Goal: Information Seeking & Learning: Stay updated

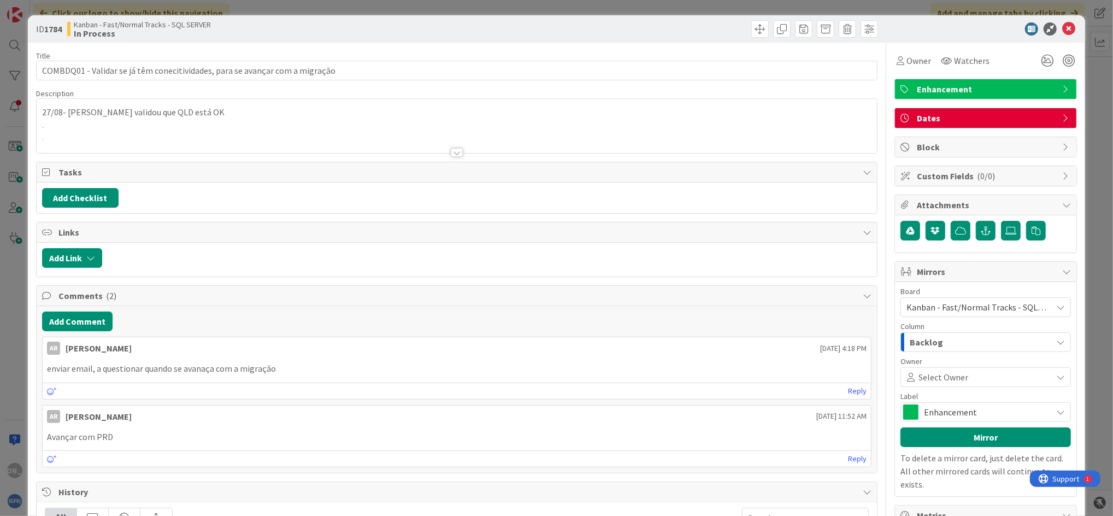
click at [451, 151] on div at bounding box center [457, 152] width 12 height 9
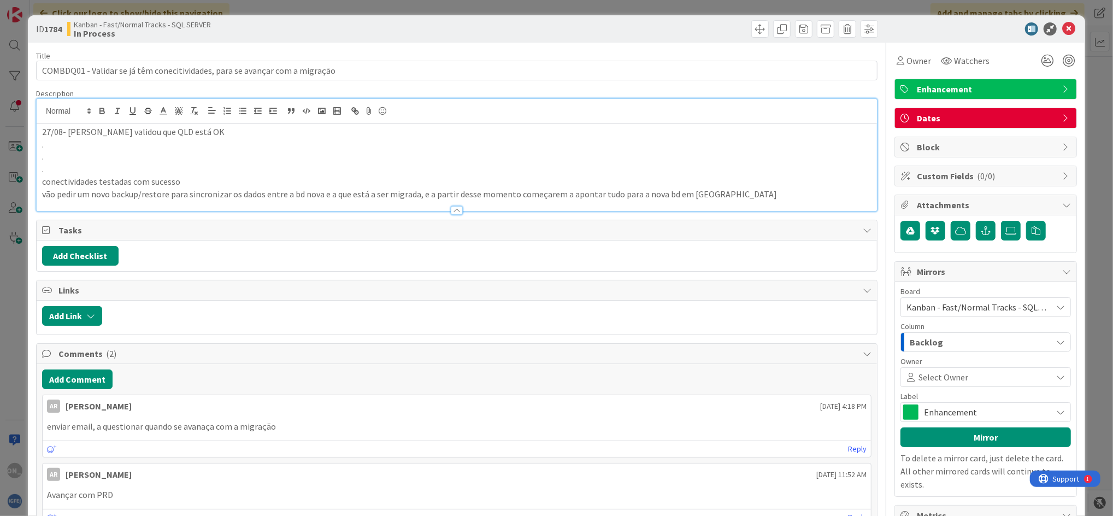
click at [39, 132] on div "27/08- [PERSON_NAME] validou que QLD está OK . . . conectividades testadas com …" at bounding box center [457, 166] width 840 height 87
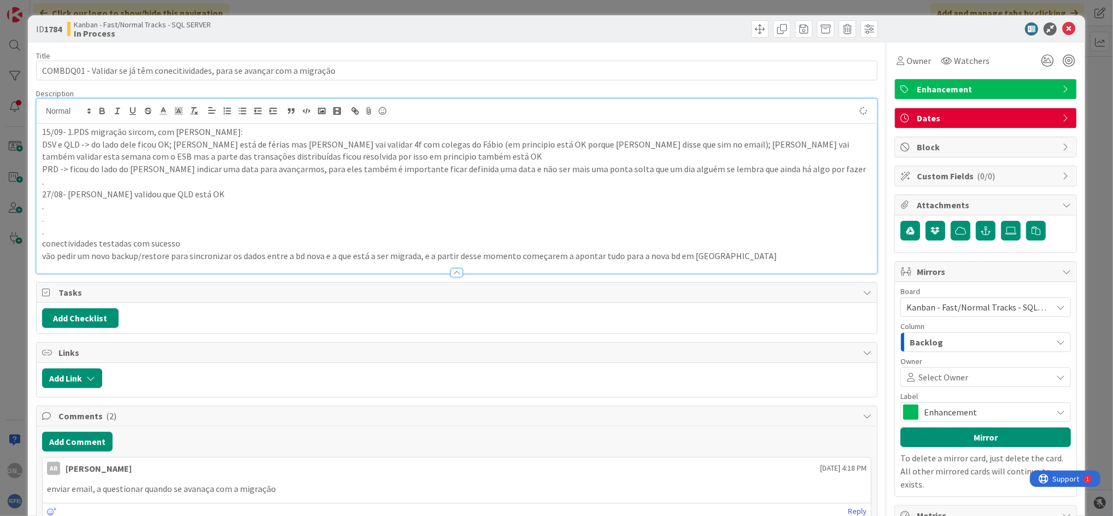
click at [70, 133] on p "15/09- 1.PDS migração sircom, com [PERSON_NAME]:" at bounding box center [456, 132] width 829 height 13
drag, startPoint x: 219, startPoint y: 194, endPoint x: 47, endPoint y: 195, distance: 172.1
click at [47, 195] on p "27/08- [PERSON_NAME] validou que QLD está OK" at bounding box center [456, 194] width 829 height 13
click at [134, 158] on p "DSV e QLD -> do lado dele ficou OK; [PERSON_NAME] está de férias mas [PERSON_NA…" at bounding box center [456, 150] width 829 height 25
click at [615, 284] on div "Tasks" at bounding box center [457, 292] width 840 height 20
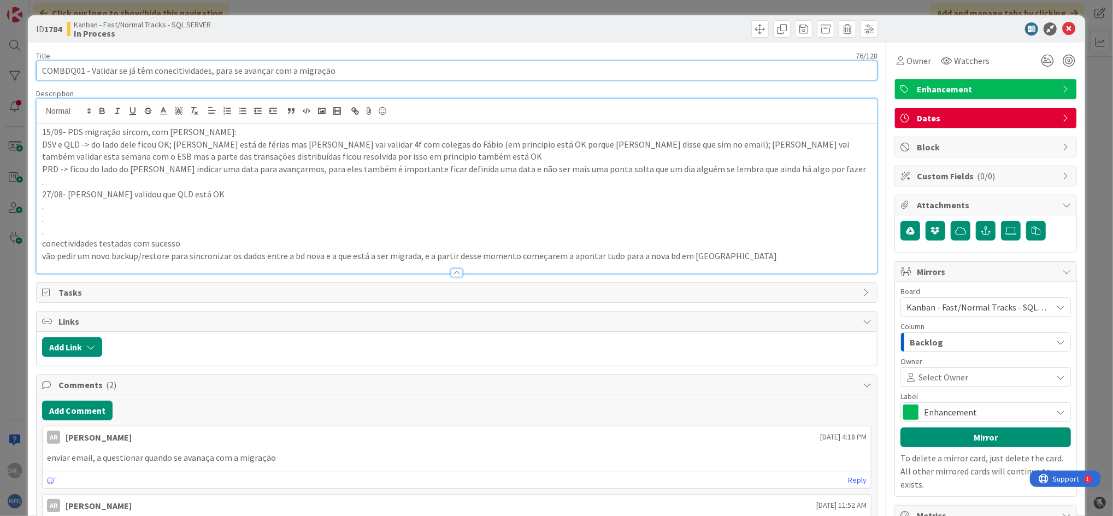
click at [840, 65] on input "COMBDQ01 - Validar se já têm conecitividades, para se avançar com a migração" at bounding box center [456, 71] width 841 height 20
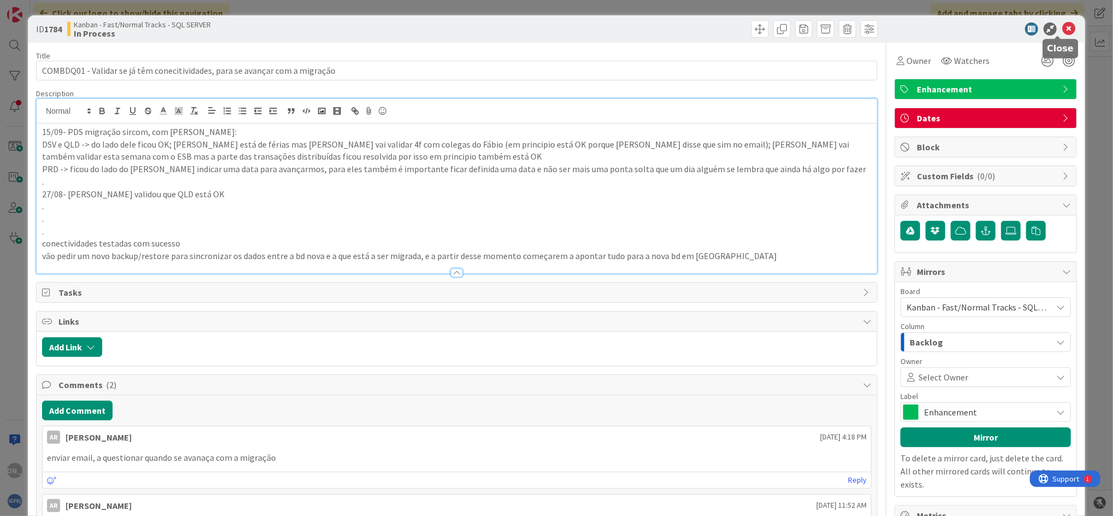
click at [926, 30] on icon at bounding box center [1068, 28] width 13 height 13
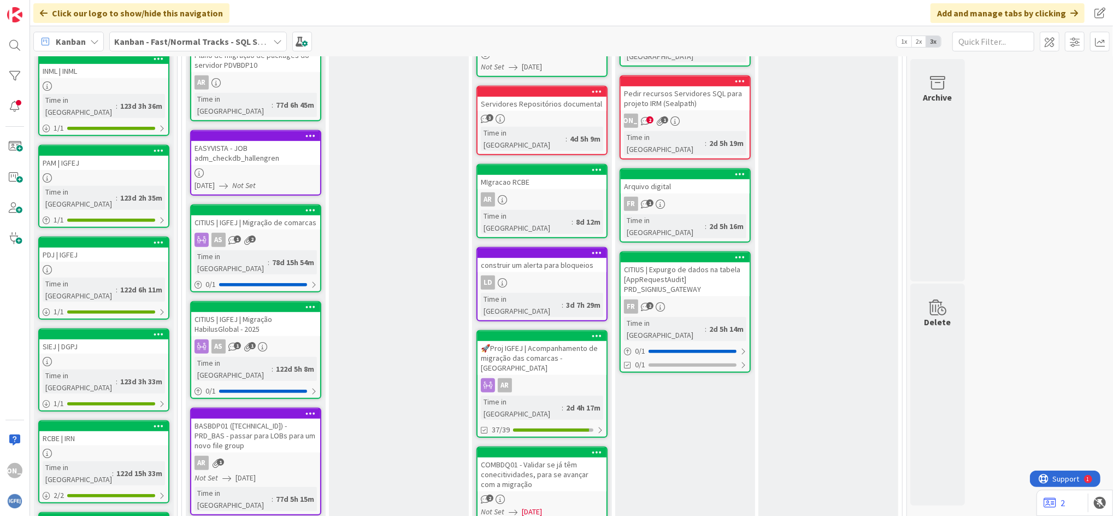
scroll to position [495, 0]
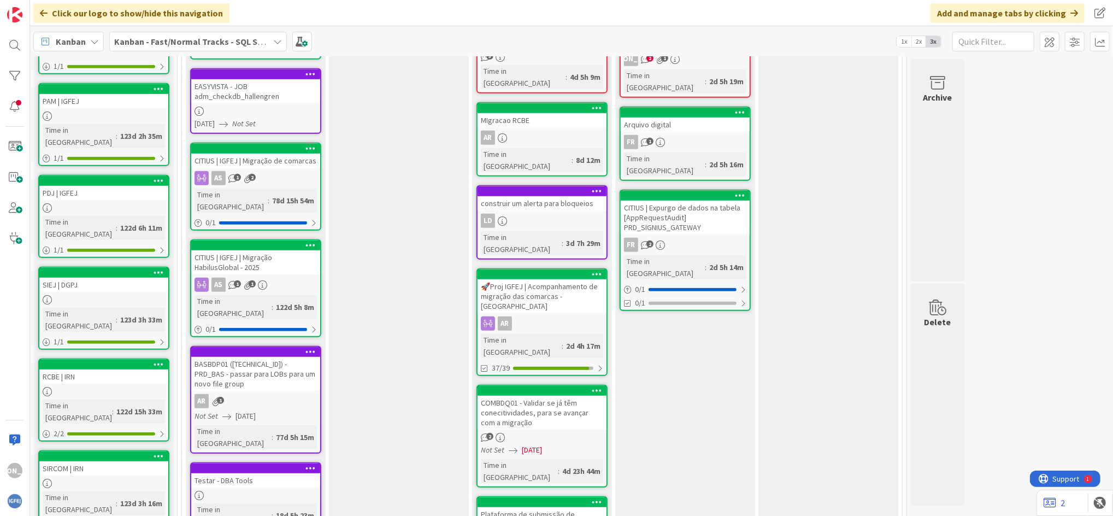
click at [554, 396] on div "COMBDQ01 - Validar se já têm conecitividades, para se avançar com a migração" at bounding box center [541, 413] width 129 height 34
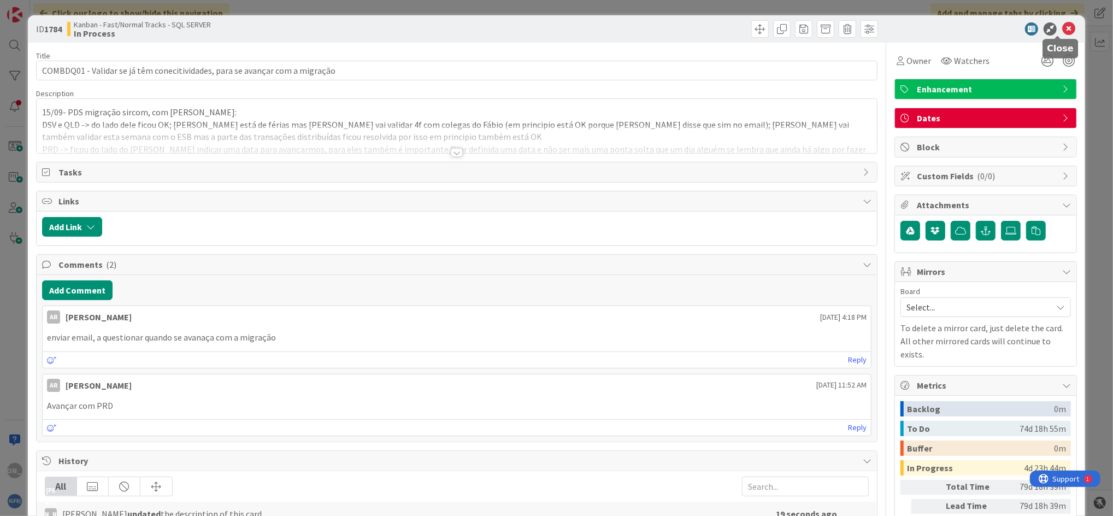
click at [926, 29] on icon at bounding box center [1068, 28] width 13 height 13
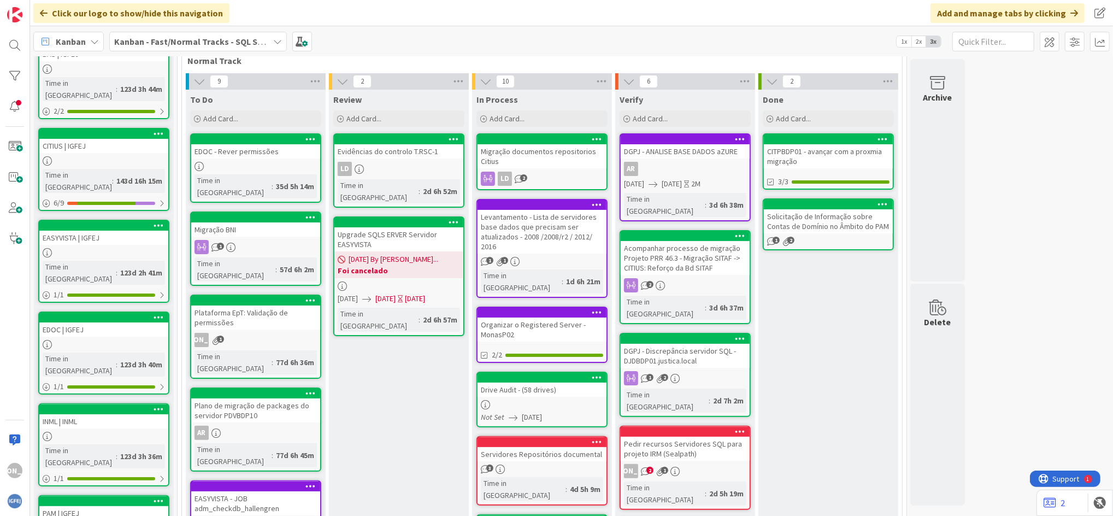
scroll to position [86, 0]
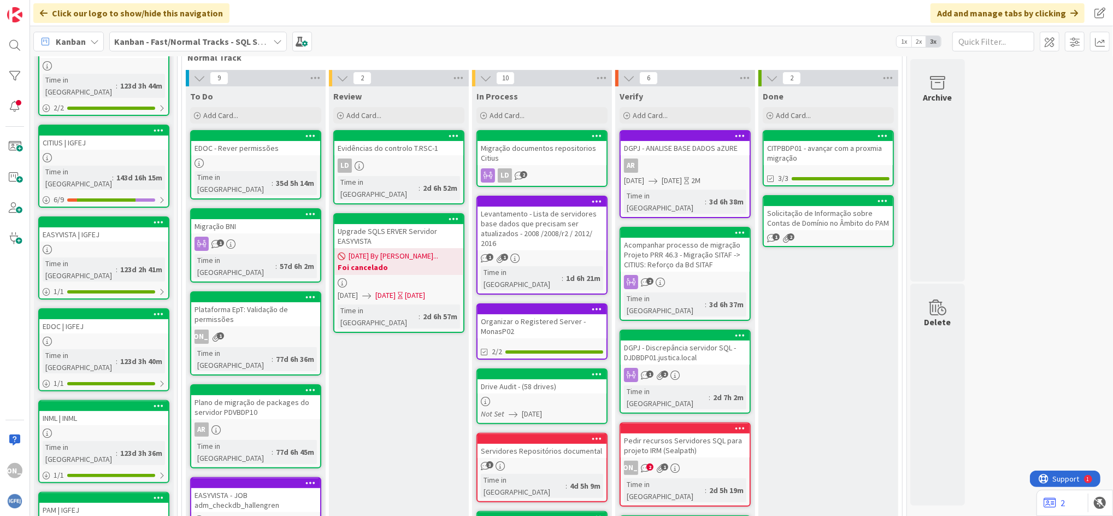
click at [268, 395] on div "Plano de migração de packages do servidor PDVBDP10" at bounding box center [255, 407] width 129 height 24
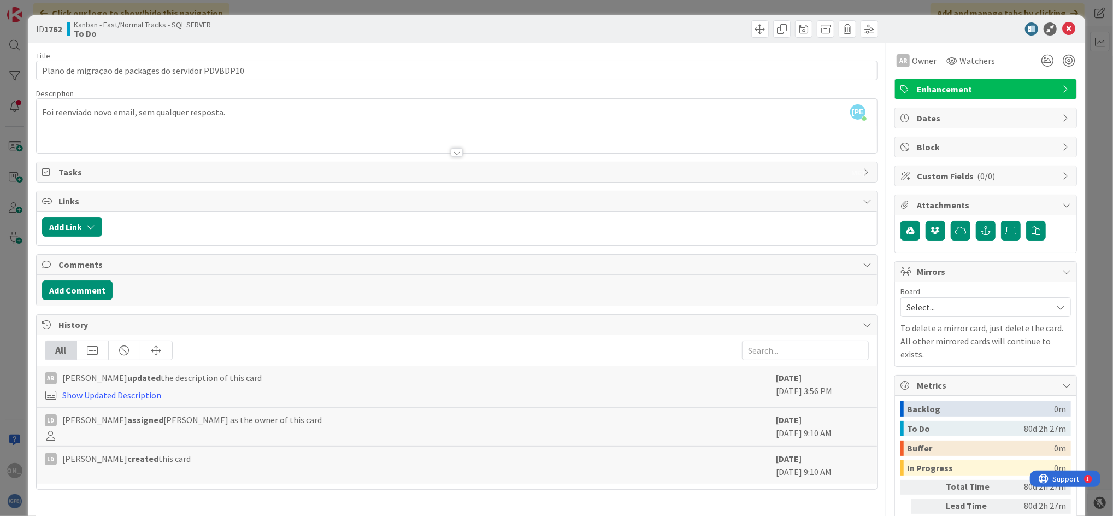
click at [39, 114] on div "JA [PERSON_NAME] just joined Foi reenviado novo email, sem qualquer resposta." at bounding box center [457, 126] width 840 height 54
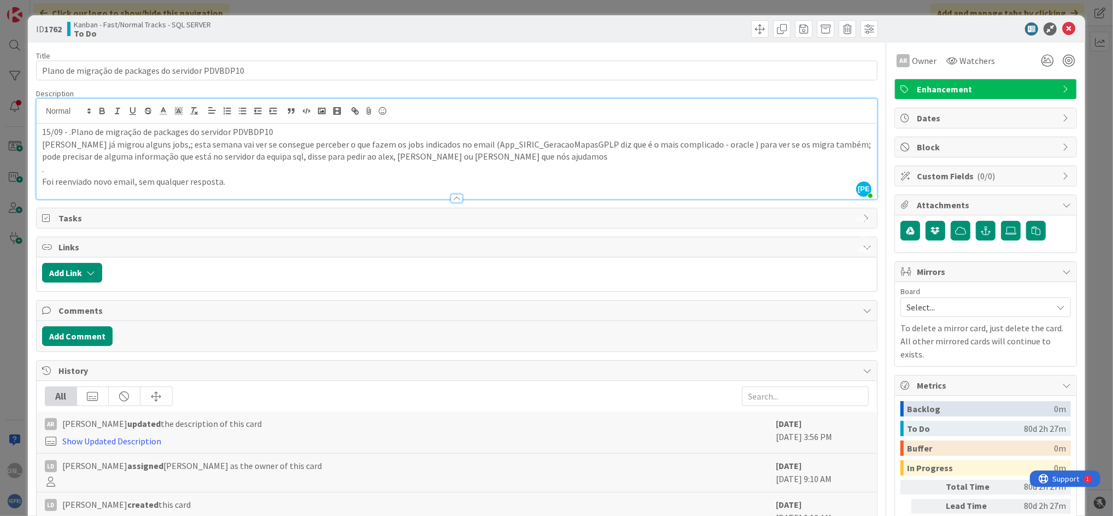
click at [70, 128] on p "15/09 - .Plano de migração de packages do servidor PDVBDP10" at bounding box center [456, 132] width 829 height 13
click at [146, 145] on p "[PERSON_NAME] já migrou alguns jobs,; esta semana vai ver se consegue perceber …" at bounding box center [456, 150] width 829 height 25
click at [926, 27] on icon at bounding box center [1068, 28] width 13 height 13
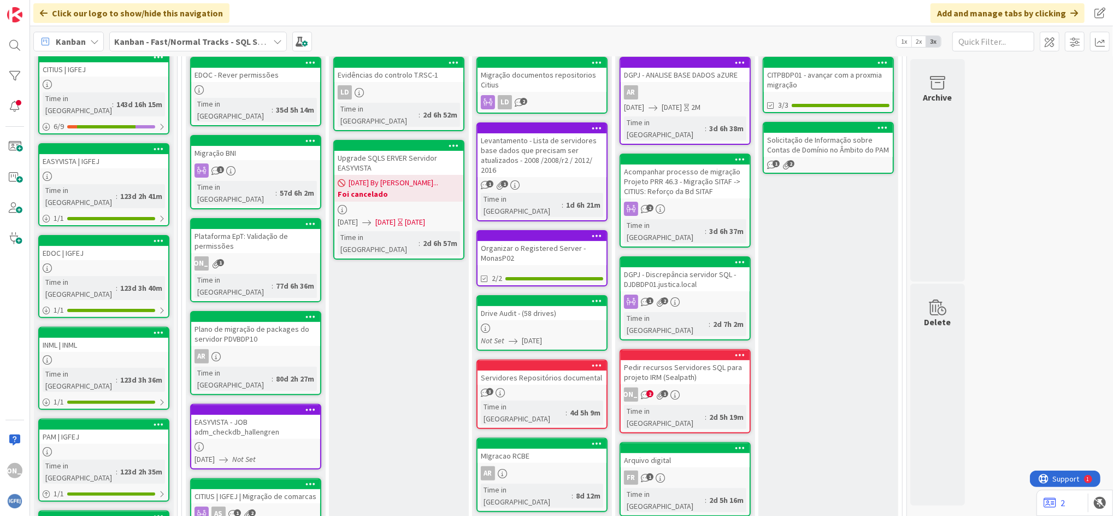
scroll to position [162, 0]
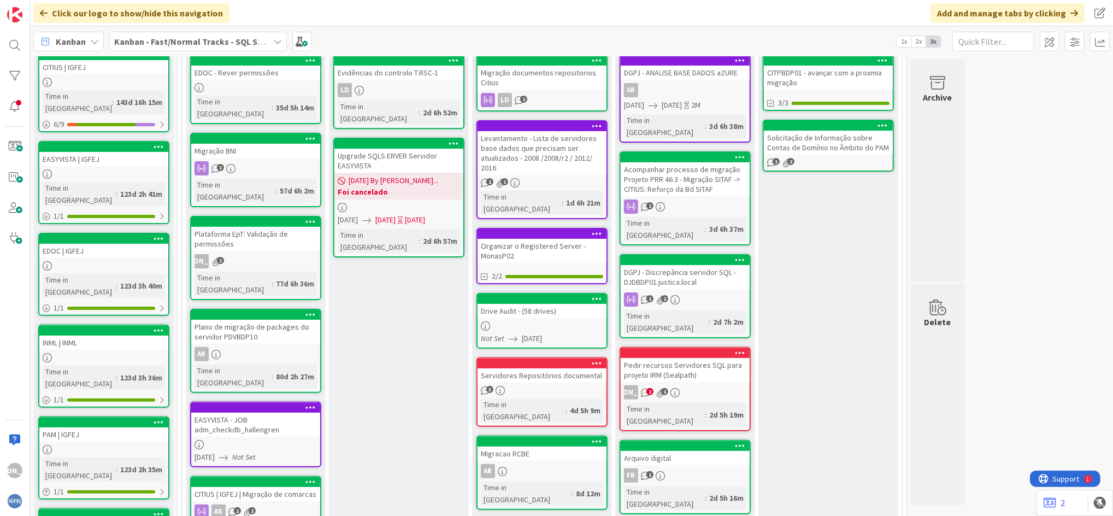
click at [306, 254] on div "JA 1" at bounding box center [255, 261] width 129 height 14
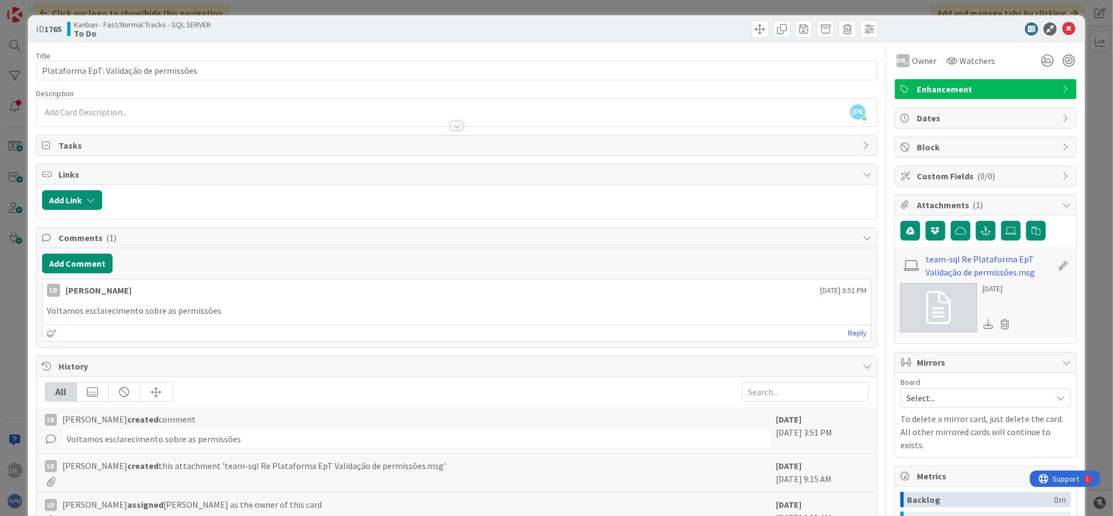
click at [132, 116] on div at bounding box center [457, 120] width 840 height 11
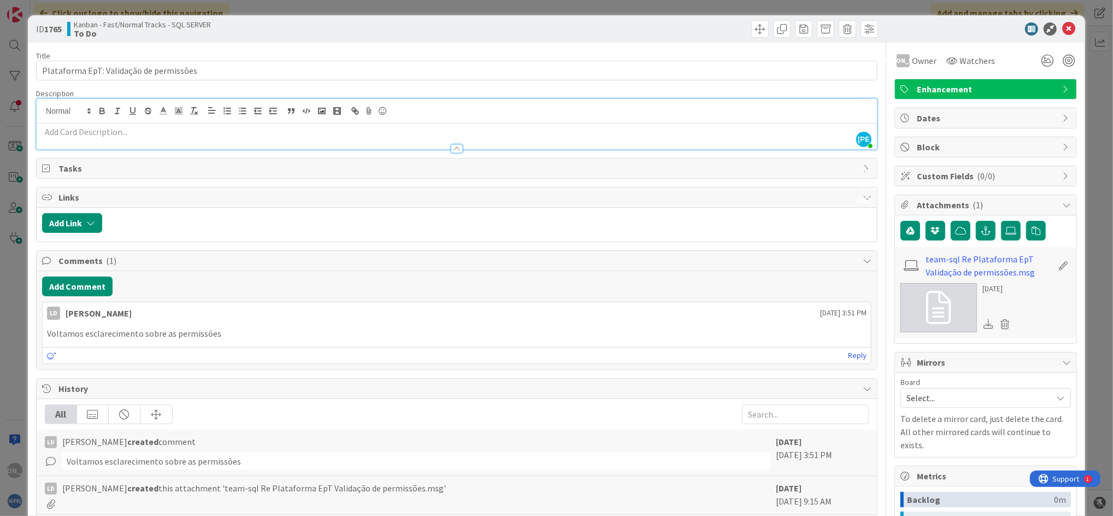
click at [121, 128] on p at bounding box center [456, 132] width 829 height 13
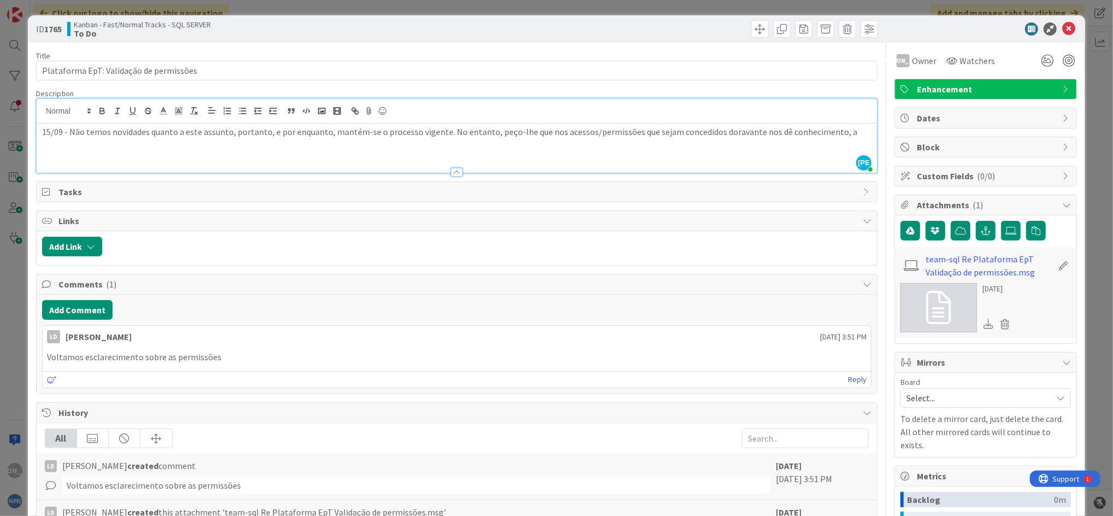
click at [66, 130] on p "15/09 - Não temos novidades quanto a este assunto, portanto, e por enquanto, ma…" at bounding box center [456, 132] width 829 height 13
click at [157, 148] on p "15/09 - resposta da EPT: Não temos novidades quanto a este assunto, portanto, e…" at bounding box center [456, 138] width 829 height 25
click at [116, 154] on div "15/09 - resposta da EPT: Não temos novidades quanto a este assunto, portanto, e…" at bounding box center [457, 147] width 840 height 49
click at [926, 30] on icon at bounding box center [1068, 28] width 13 height 13
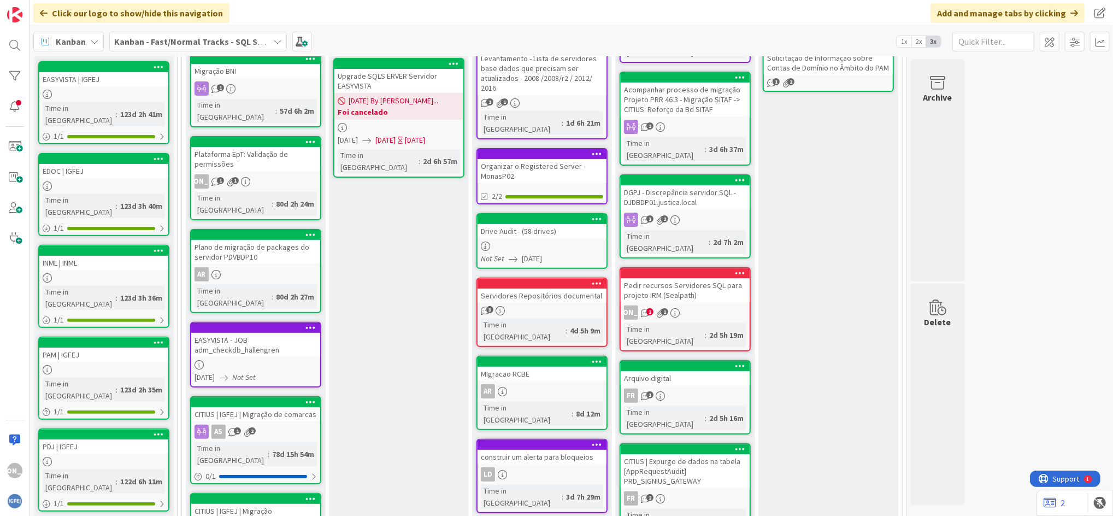
scroll to position [242, 0]
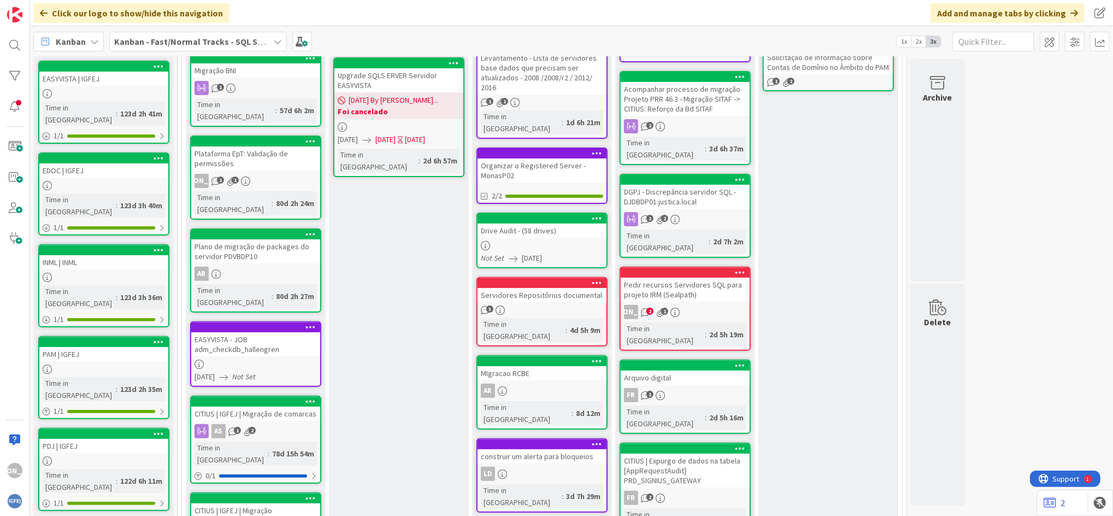
click at [286, 241] on link "Plano de migração de packages do servidor PDVBDP10 AR Time in Column : 80d 2h 2…" at bounding box center [255, 270] width 131 height 84
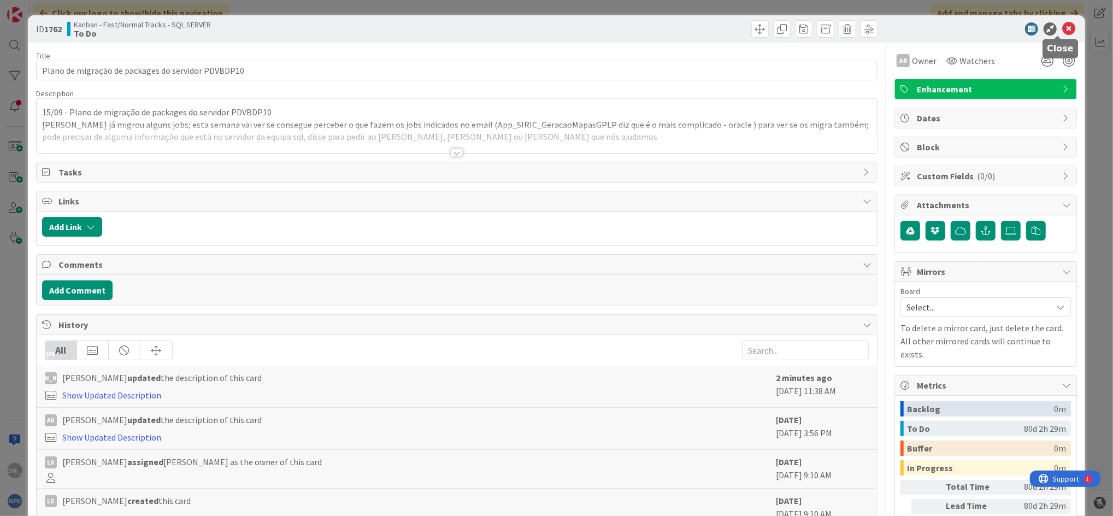
click at [926, 30] on icon at bounding box center [1068, 28] width 13 height 13
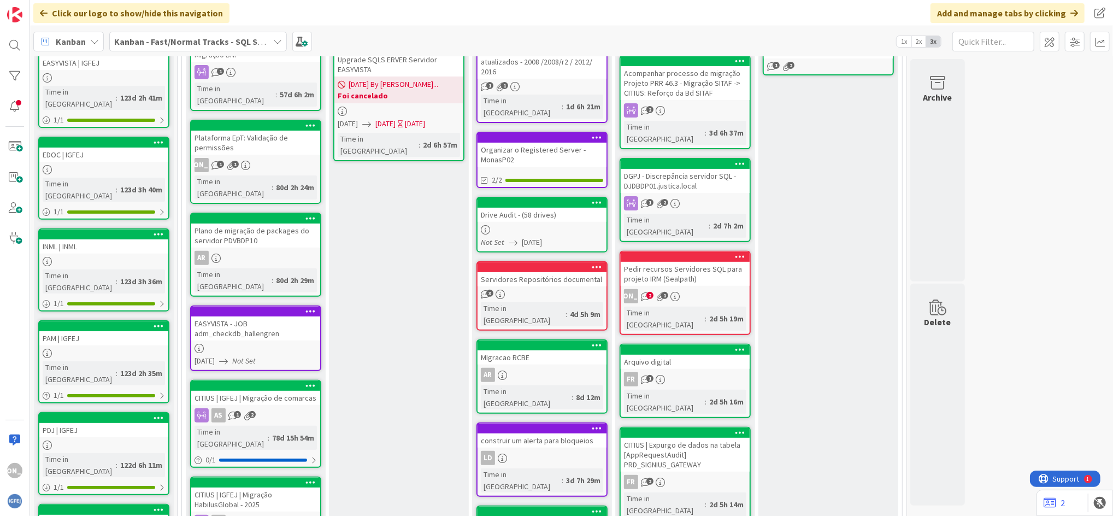
scroll to position [242, 0]
